Goal: Task Accomplishment & Management: Complete application form

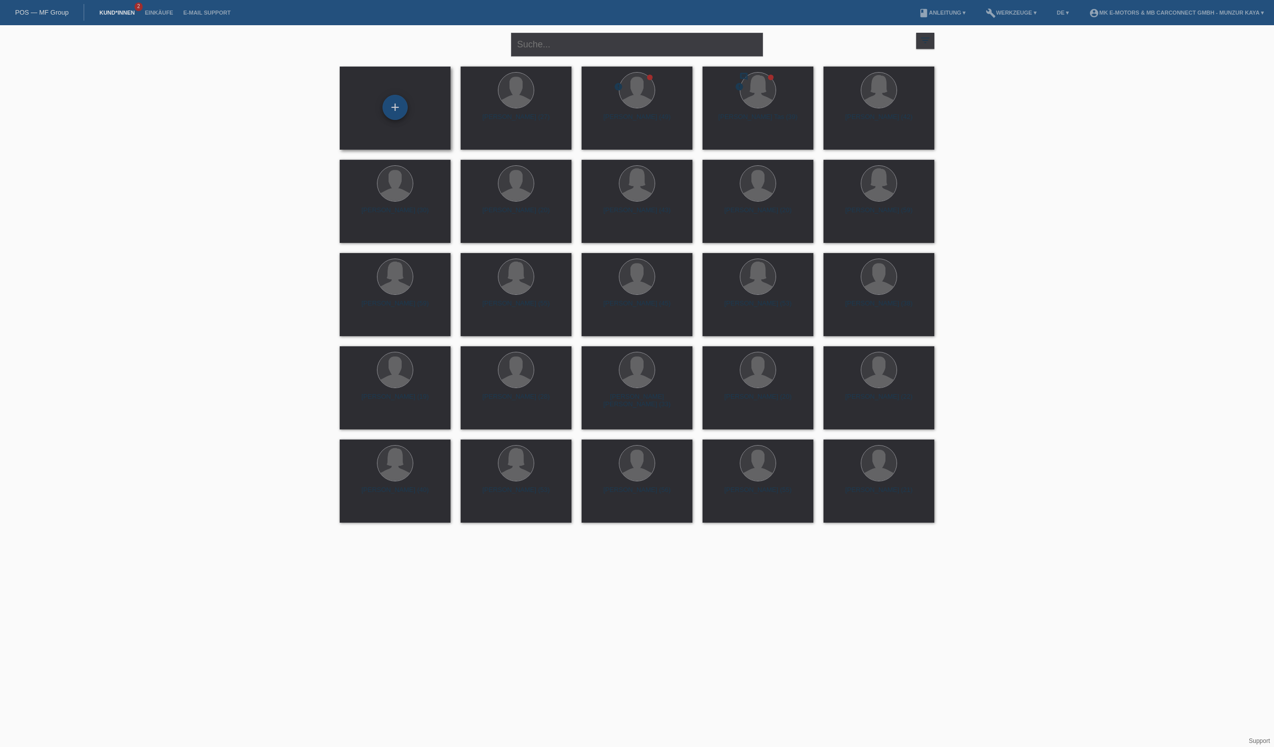
click at [395, 103] on div "+" at bounding box center [395, 107] width 24 height 17
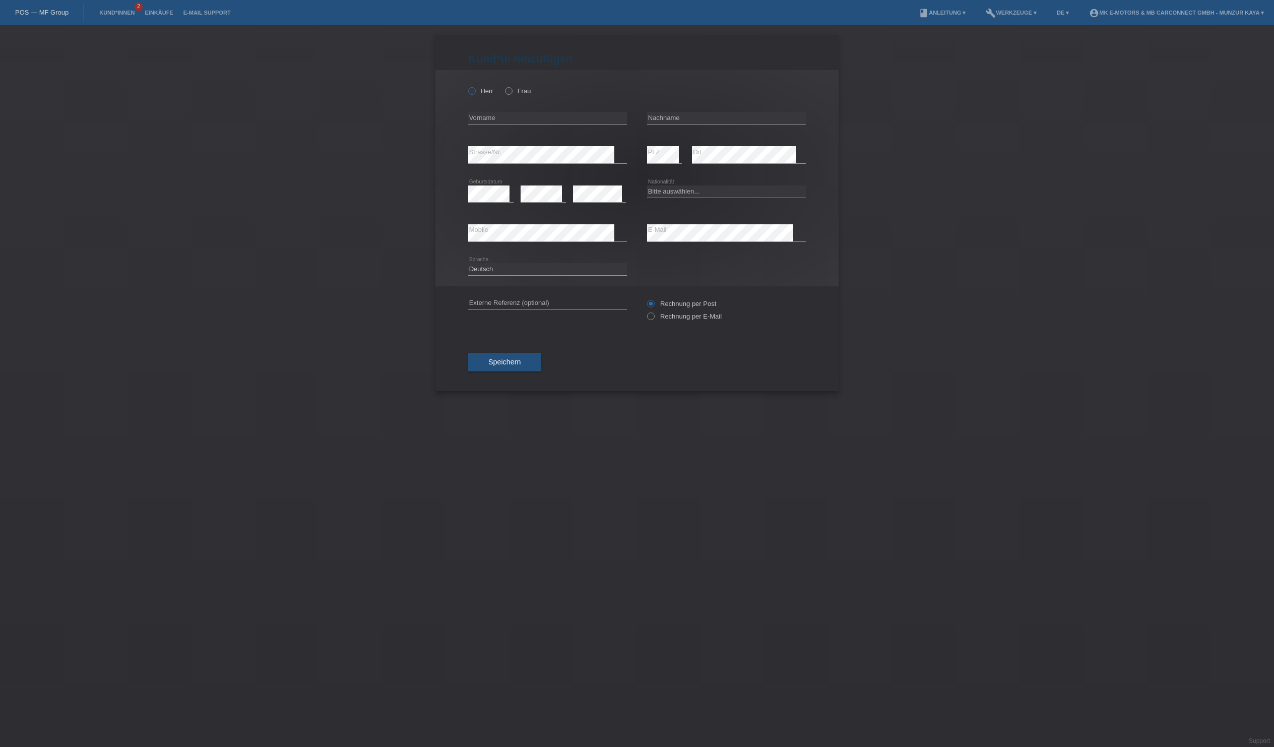
click at [467, 86] on icon at bounding box center [467, 86] width 0 height 0
click at [475, 94] on input "Herr" at bounding box center [471, 90] width 7 height 7
radio input "true"
click at [505, 136] on div "error Vorname" at bounding box center [547, 118] width 159 height 34
type input "[PERSON_NAME]"
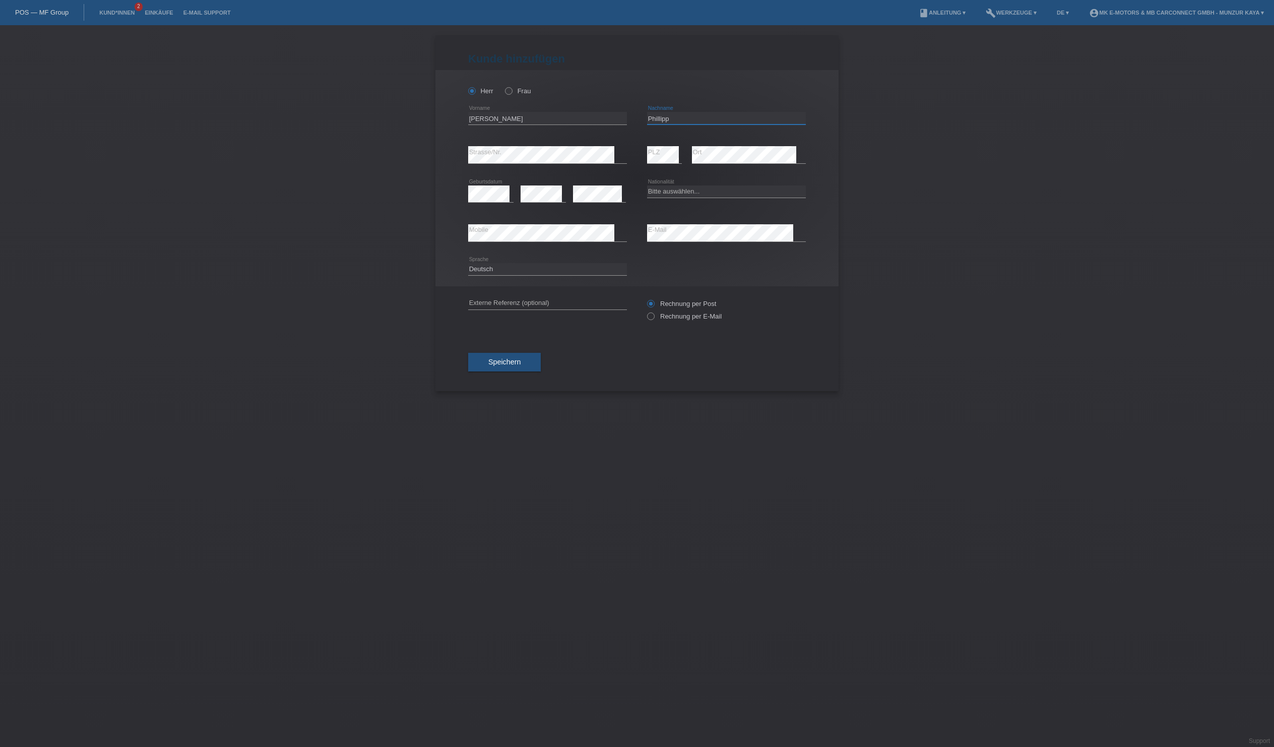
type input "Phillipp"
select select "DE"
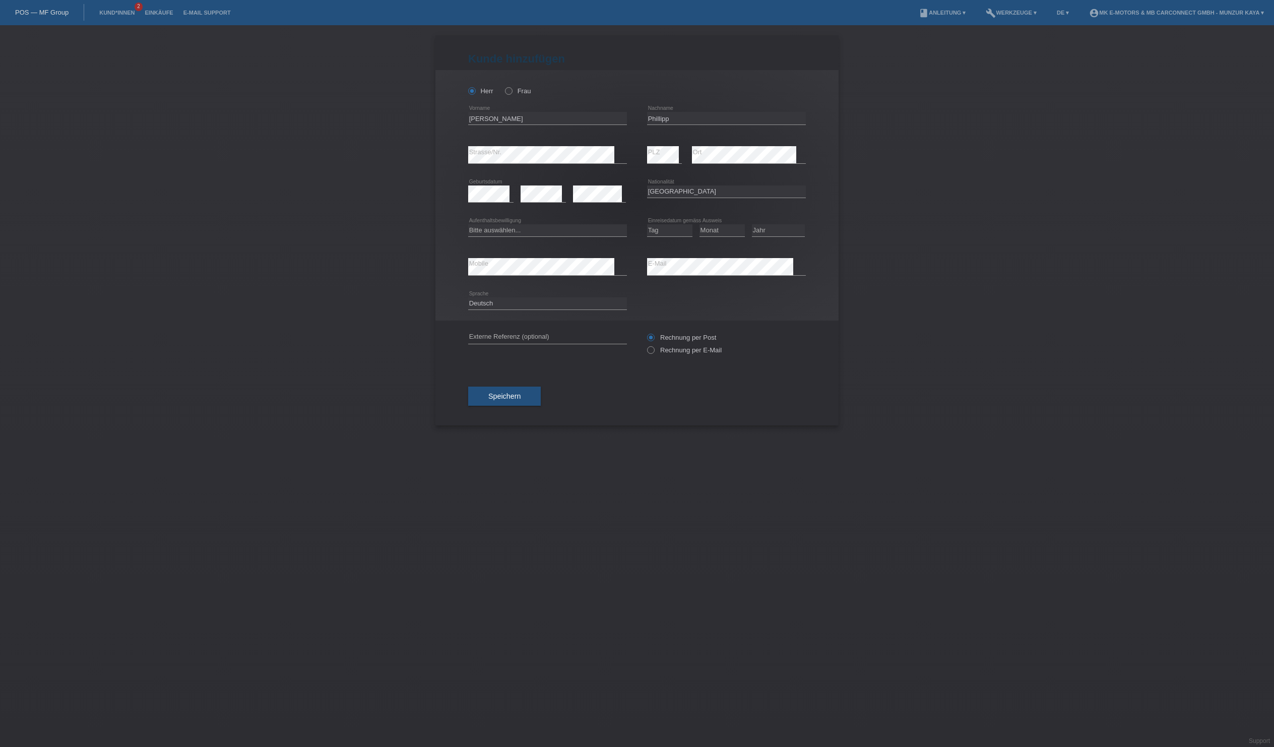
click at [567, 247] on div "Bitte auswählen... C B B - Flüchtlingsstatus Andere error Aufenthaltsbewilligung" at bounding box center [547, 230] width 159 height 34
select select "O"
click at [516, 400] on span "Speichern" at bounding box center [504, 396] width 32 height 8
select select "11"
select select "10"
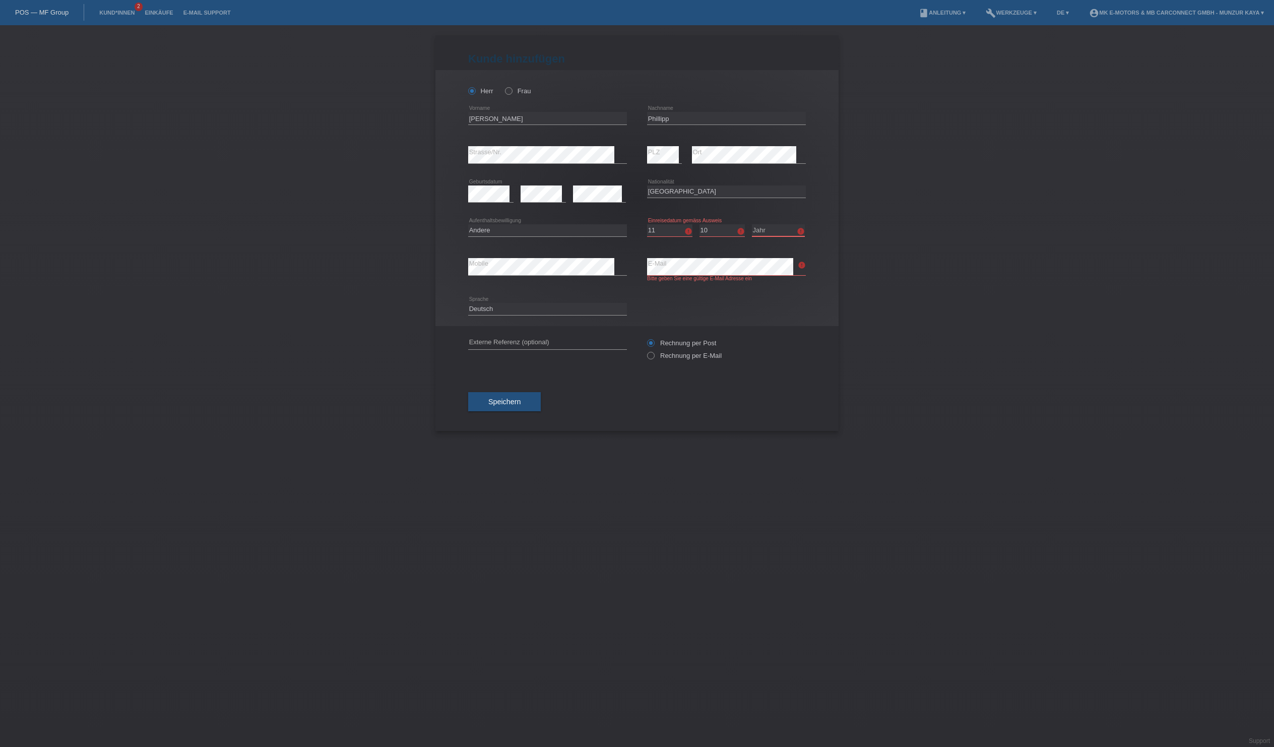
select select "2020"
click at [517, 406] on span "Speichern" at bounding box center [504, 402] width 32 height 8
click at [541, 411] on button "Speichern" at bounding box center [504, 401] width 73 height 19
click at [565, 292] on div "error Mobile error E-Mail Bitte geben Sie eine gültige E-Mail Adresse ein" at bounding box center [637, 269] width 338 height 44
click at [521, 406] on span "Speichern" at bounding box center [504, 402] width 32 height 8
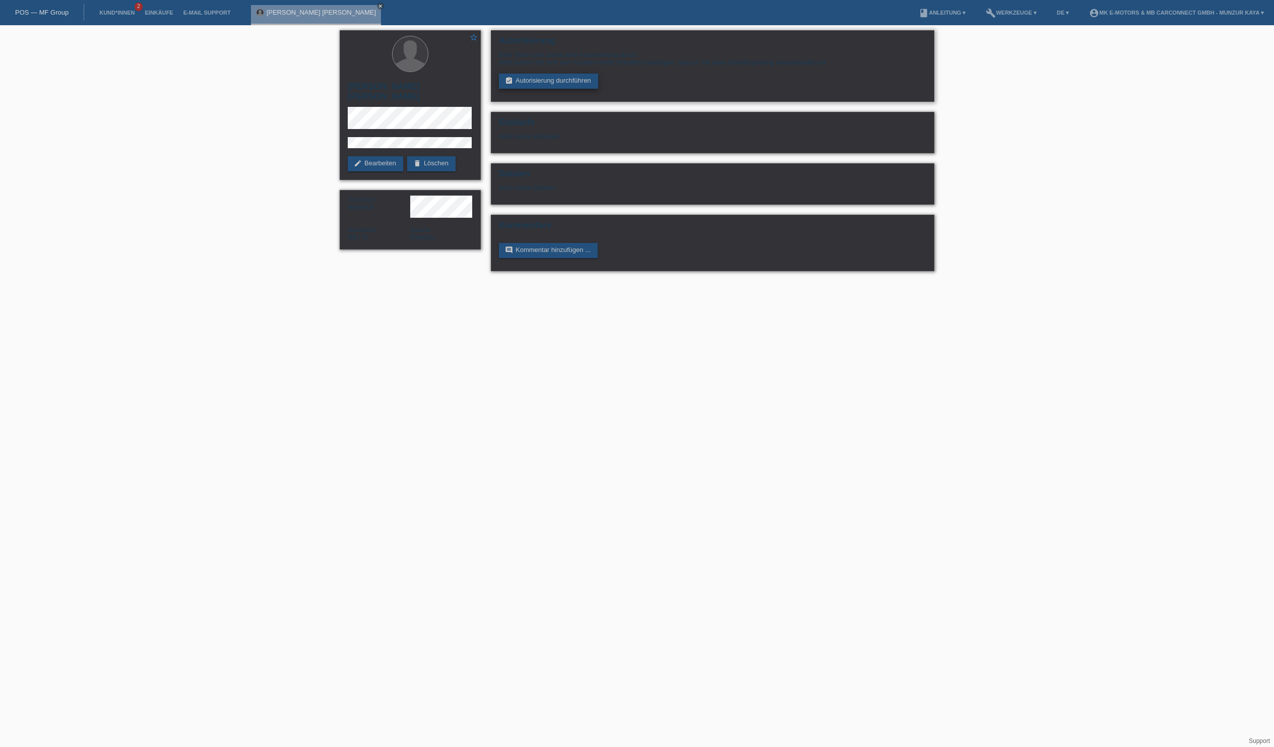
click at [557, 89] on link "assignment_turned_in Autorisierung durchführen" at bounding box center [548, 81] width 99 height 15
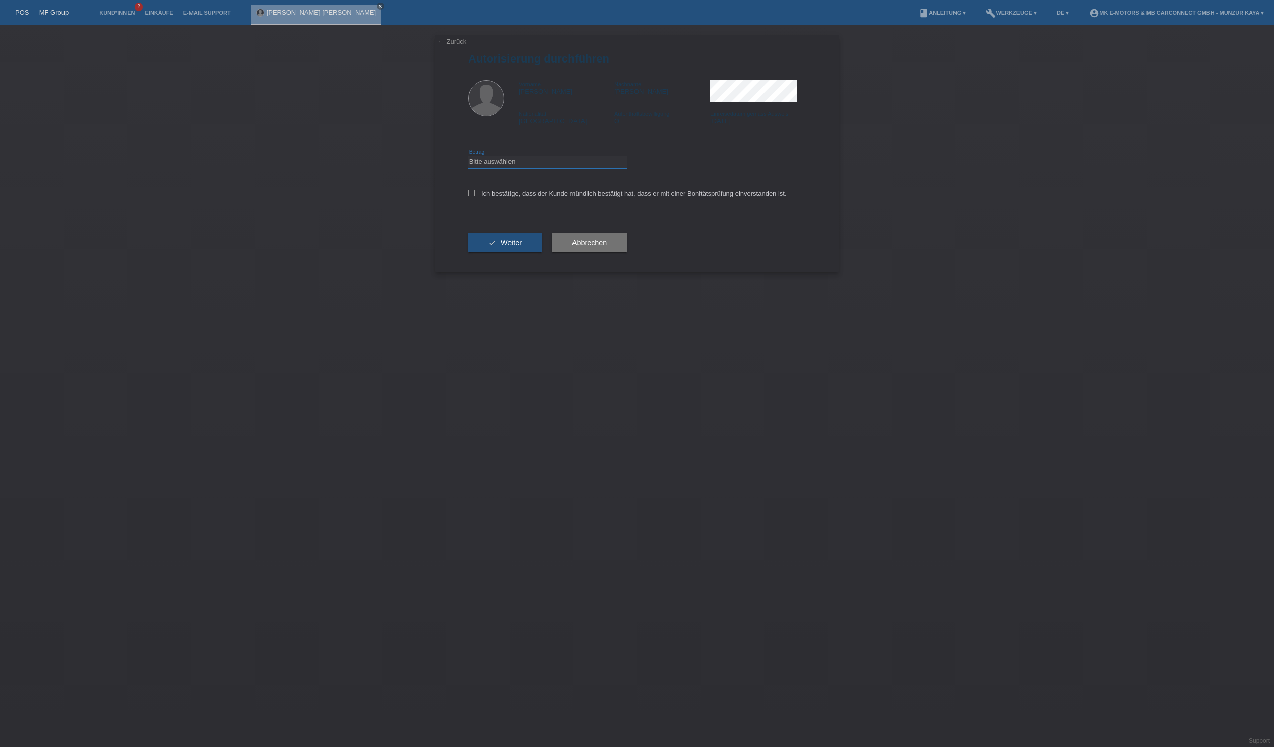
select select "2"
click at [475, 196] on icon at bounding box center [471, 193] width 7 height 7
click at [475, 196] on input "Ich bestätige, dass der Kunde mündlich bestätigt hat, dass er mit einer Bonität…" at bounding box center [471, 193] width 7 height 7
checkbox input "true"
click at [496, 247] on icon "check" at bounding box center [492, 243] width 8 height 8
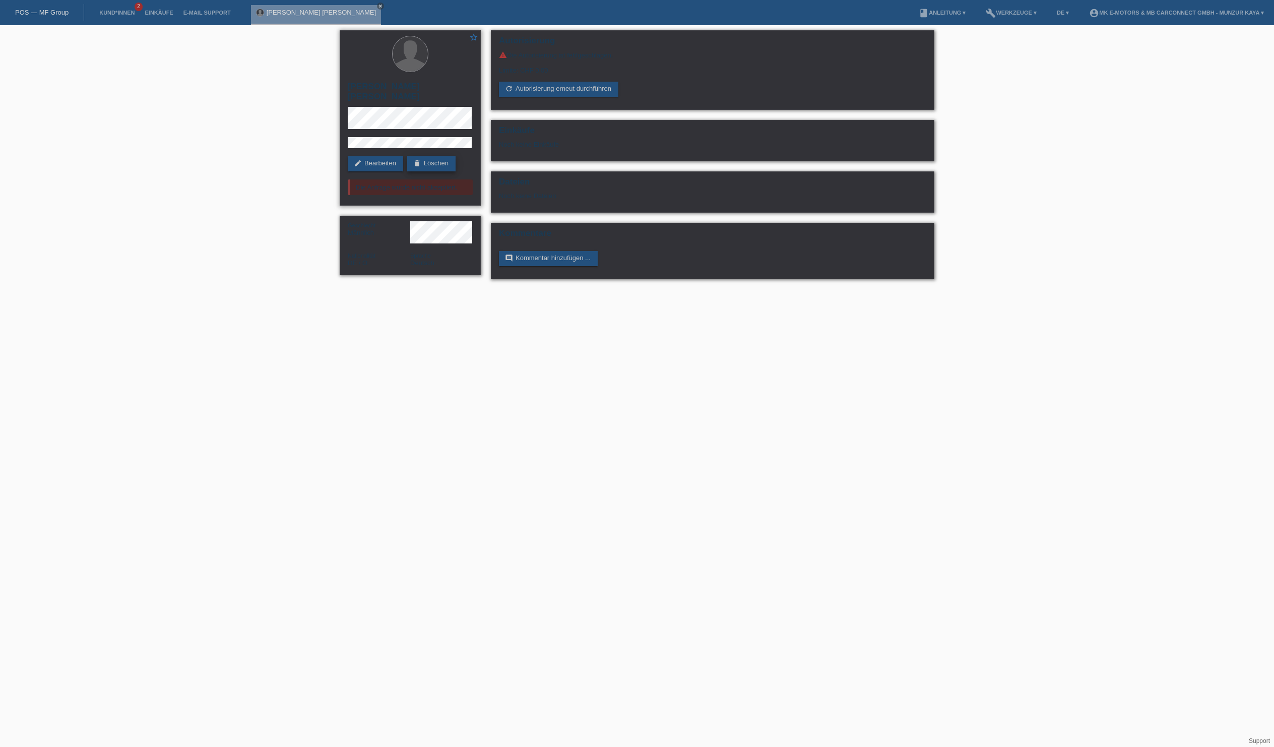
click at [407, 171] on link "delete Löschen" at bounding box center [431, 163] width 48 height 15
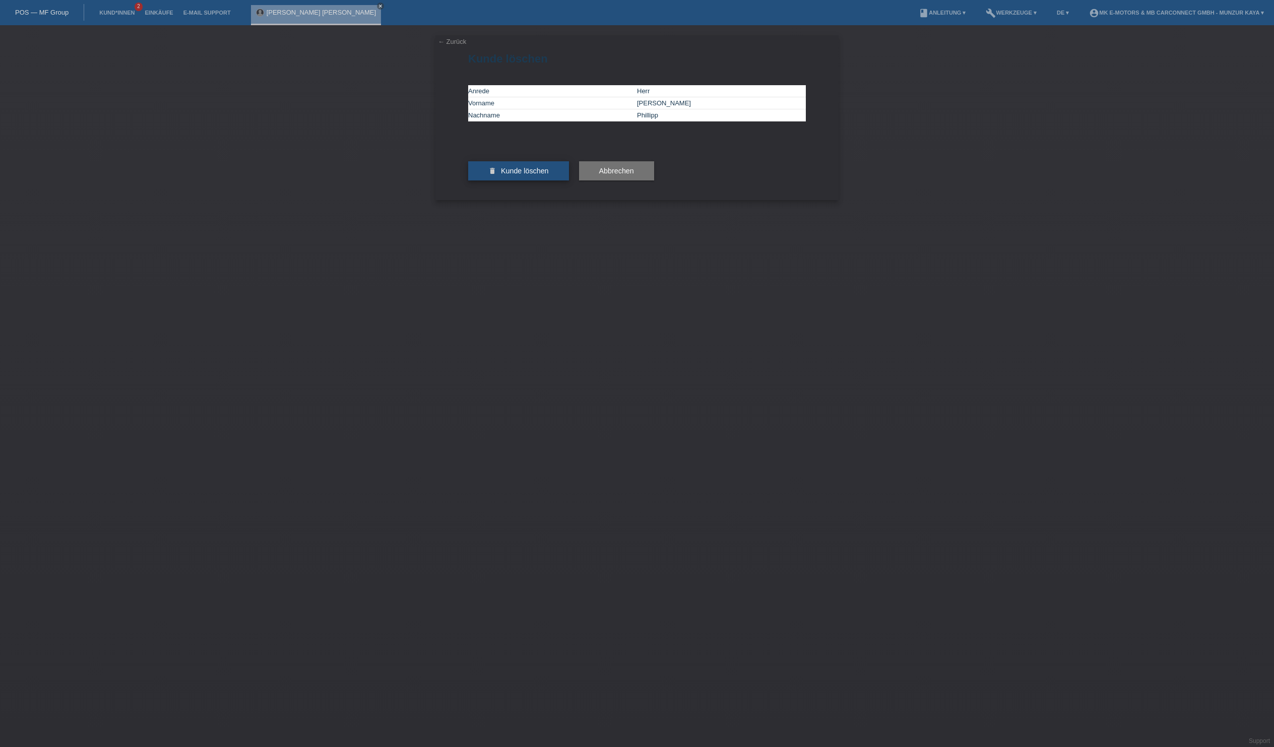
click at [542, 175] on span "Kunde löschen" at bounding box center [525, 171] width 48 height 8
